Goal: Information Seeking & Learning: Understand process/instructions

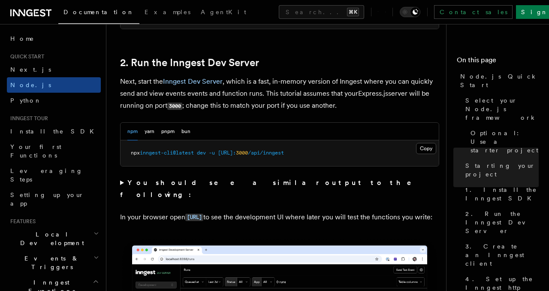
scroll to position [663, 0]
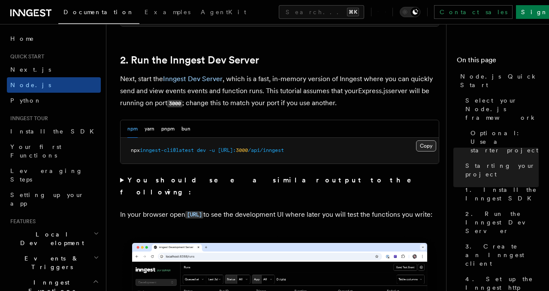
click at [428, 143] on button "Copy Copied" at bounding box center [426, 145] width 20 height 11
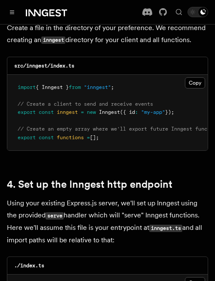
scroll to position [1222, 0]
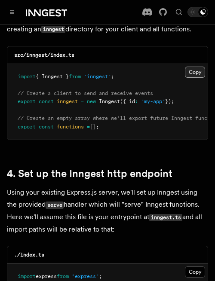
click at [191, 67] on button "Copy Copied" at bounding box center [195, 72] width 20 height 11
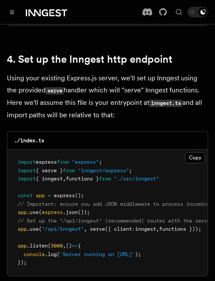
scroll to position [1340, 0]
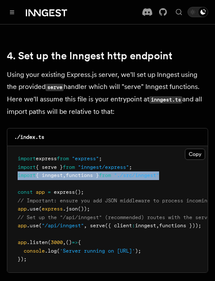
drag, startPoint x: 175, startPoint y: 164, endPoint x: 15, endPoint y: 164, distance: 159.2
click at [15, 164] on pre "import express from "express" ; import { serve } from "inngest/express" ; impor…" at bounding box center [107, 209] width 200 height 126
copy span "import { inngest , functions } from "./src/inngest""
click at [127, 180] on pre "import express from "express" ; import { serve } from "inngest/express" ; impor…" at bounding box center [107, 209] width 200 height 126
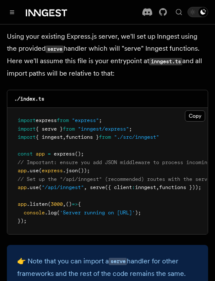
scroll to position [0, 80]
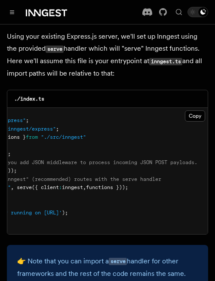
drag, startPoint x: 15, startPoint y: 176, endPoint x: 214, endPoint y: 180, distance: 199.6
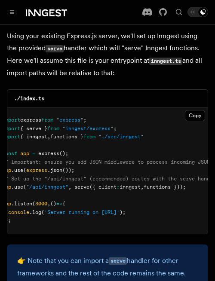
scroll to position [0, 0]
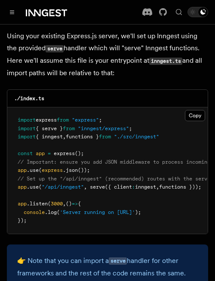
copy span "app .use ( "/api/inngest" , serve ({ client : inngest , functions }));"
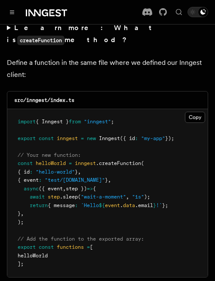
scroll to position [1830, 0]
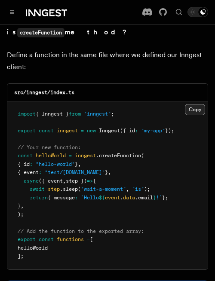
click at [186, 104] on button "Copy Copied" at bounding box center [195, 109] width 20 height 11
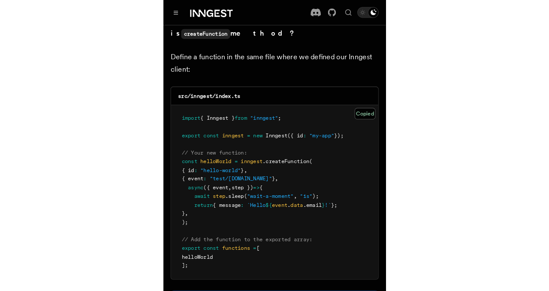
scroll to position [1839, 0]
